Goal: Use online tool/utility: Utilize a website feature to perform a specific function

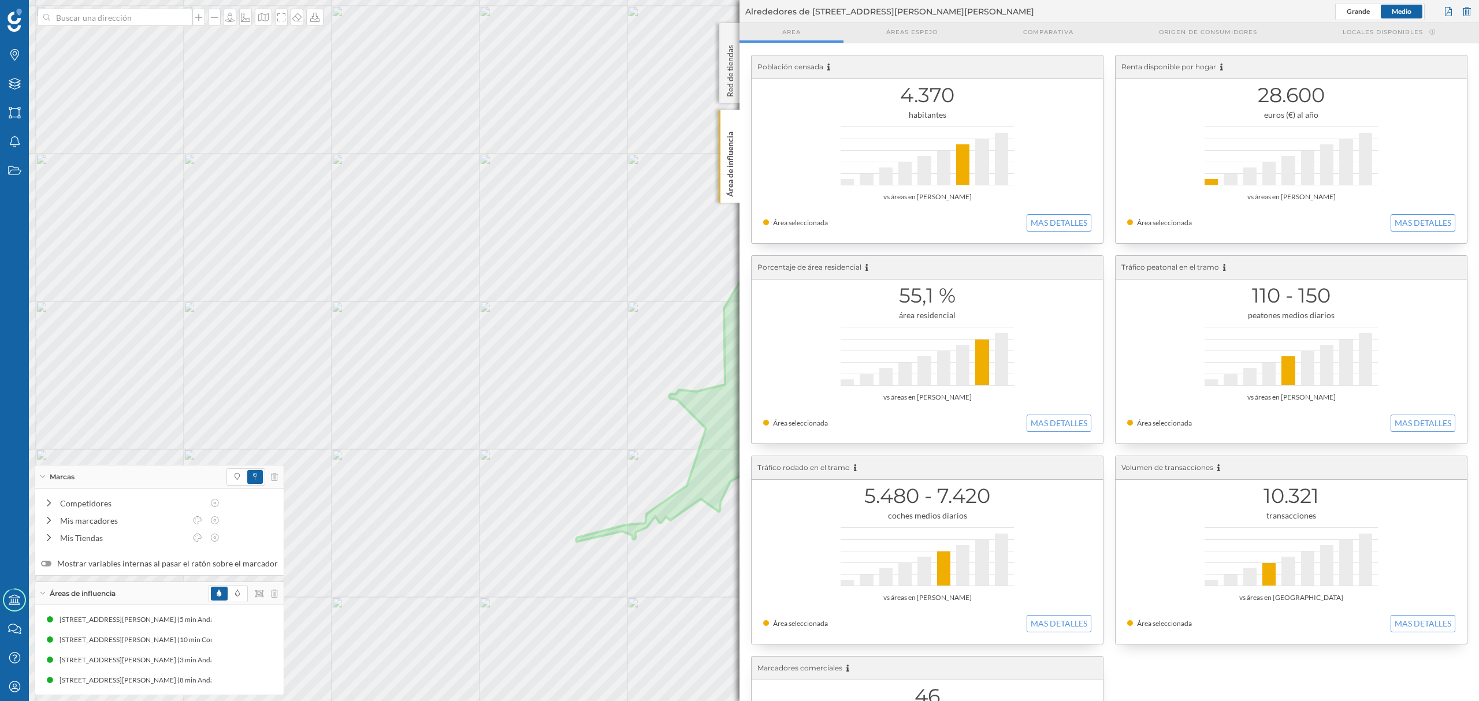
click at [266, 597] on div at bounding box center [243, 593] width 69 height 17
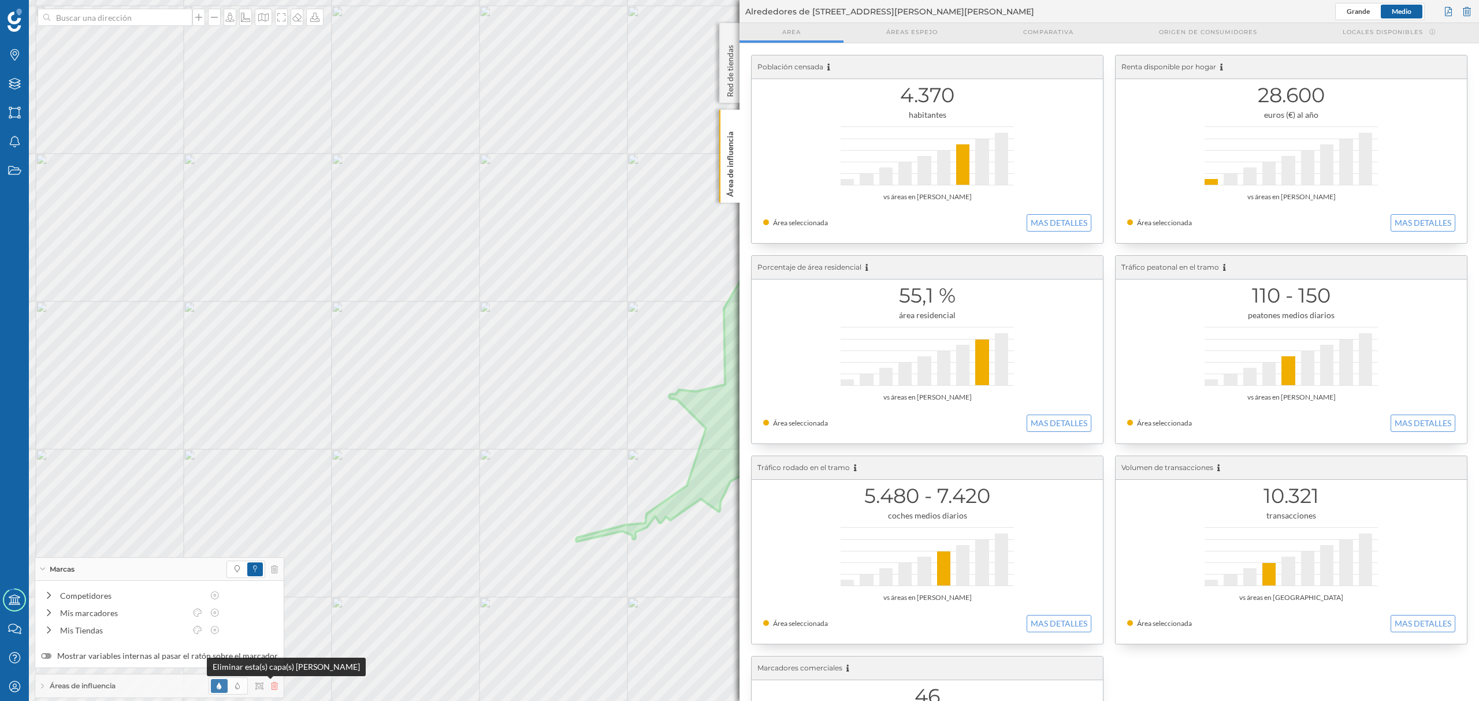
click at [271, 688] on icon at bounding box center [274, 686] width 7 height 8
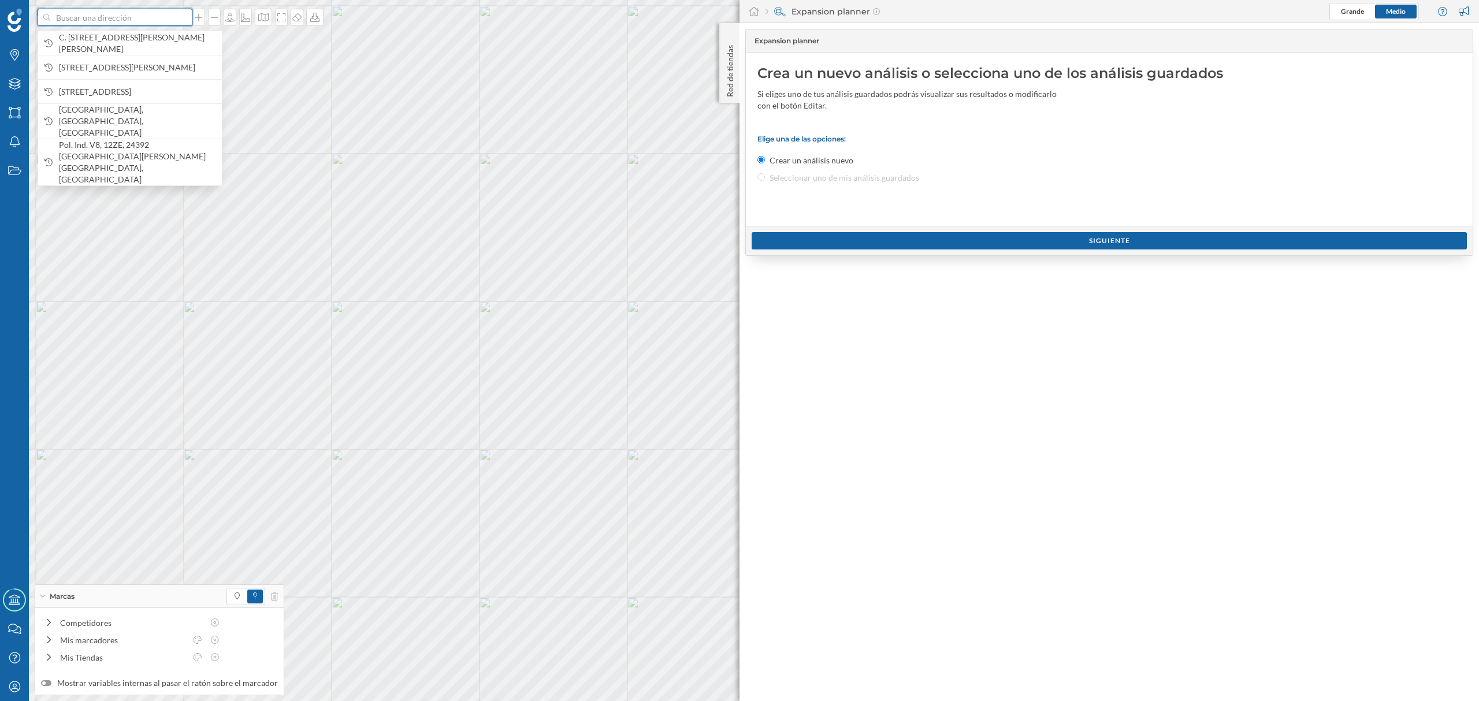
click at [118, 21] on input at bounding box center [114, 17] width 129 height 17
paste input "Rincón Conde [STREET_ADDRESS]"
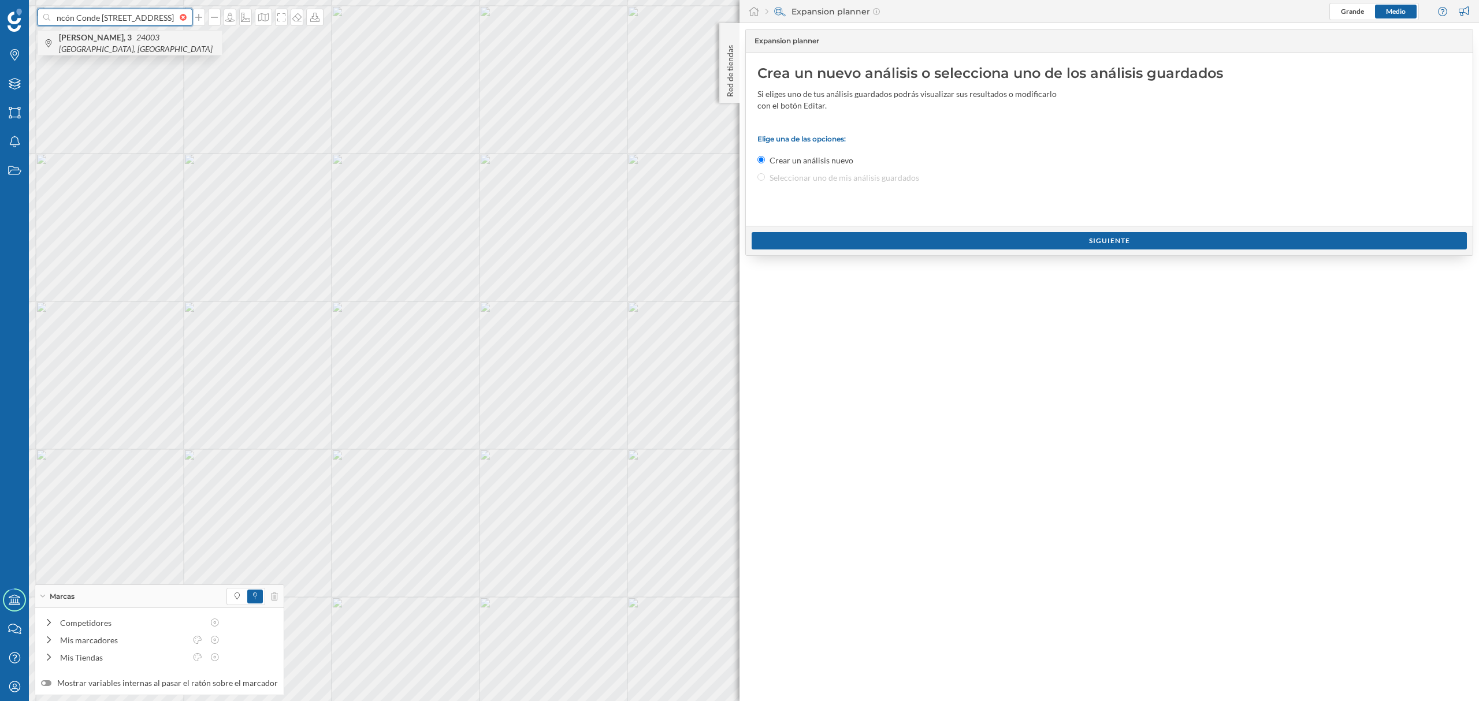
type input "Rincón Conde [STREET_ADDRESS]"
click at [160, 45] on span "Rincón Conde [STREET_ADDRESS]" at bounding box center [137, 43] width 157 height 23
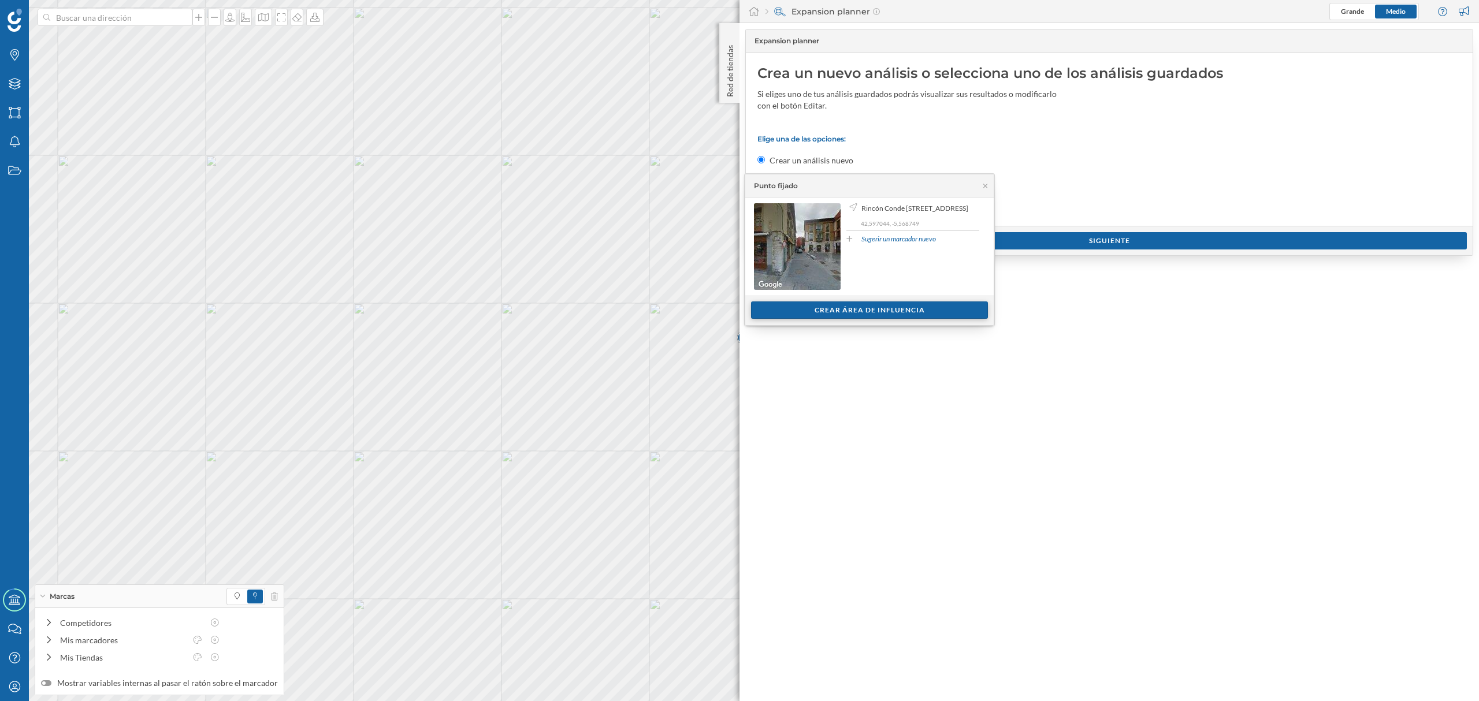
click at [799, 309] on div "Crear área de influencia" at bounding box center [869, 310] width 237 height 17
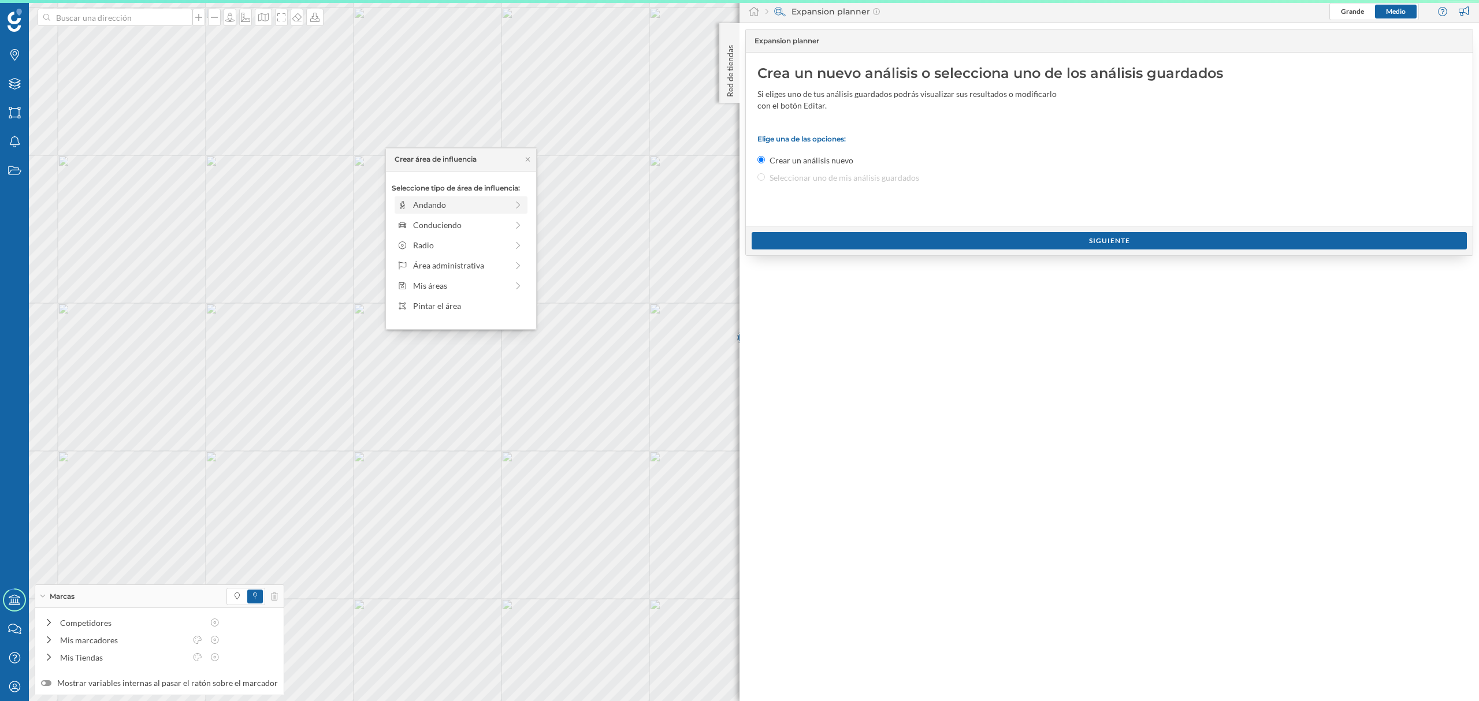
click at [484, 209] on div "Andando" at bounding box center [460, 205] width 94 height 12
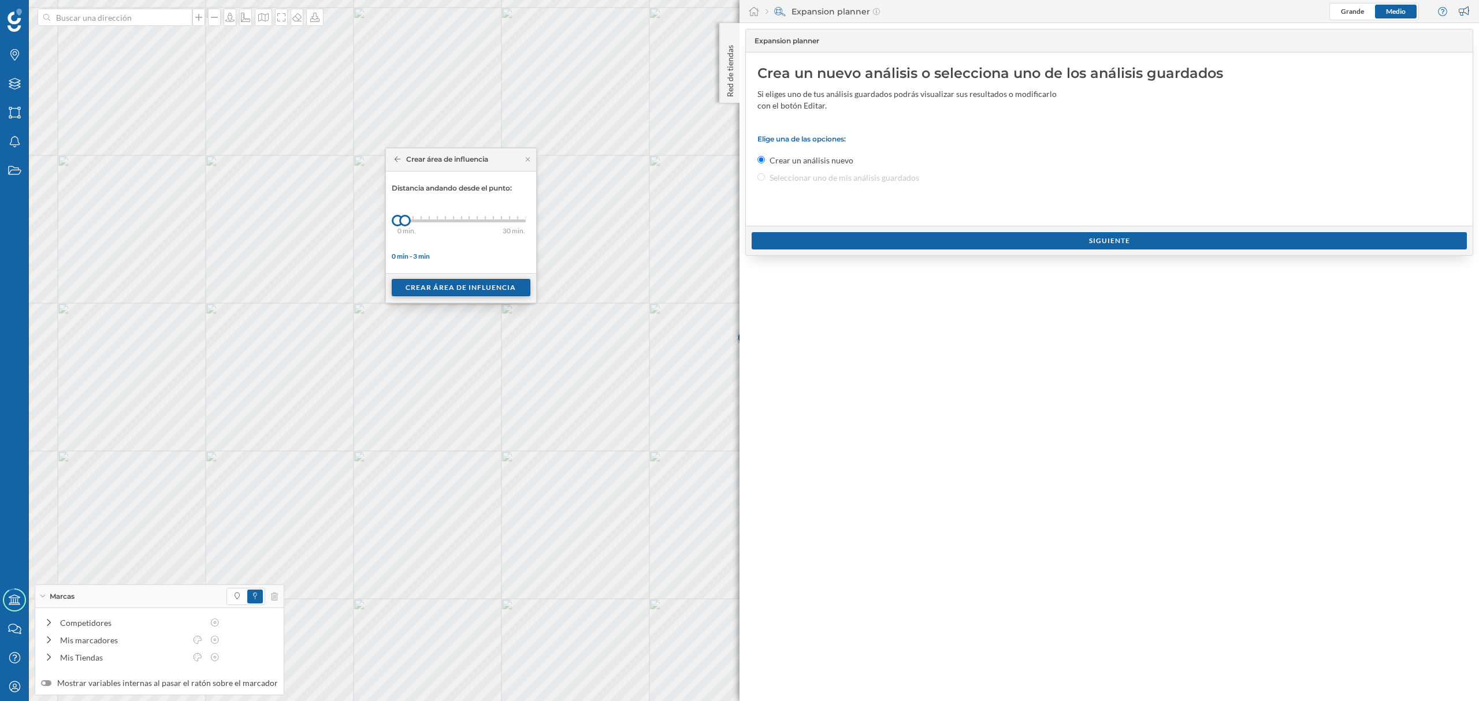
click at [428, 291] on div "Crear área de influencia" at bounding box center [461, 287] width 139 height 17
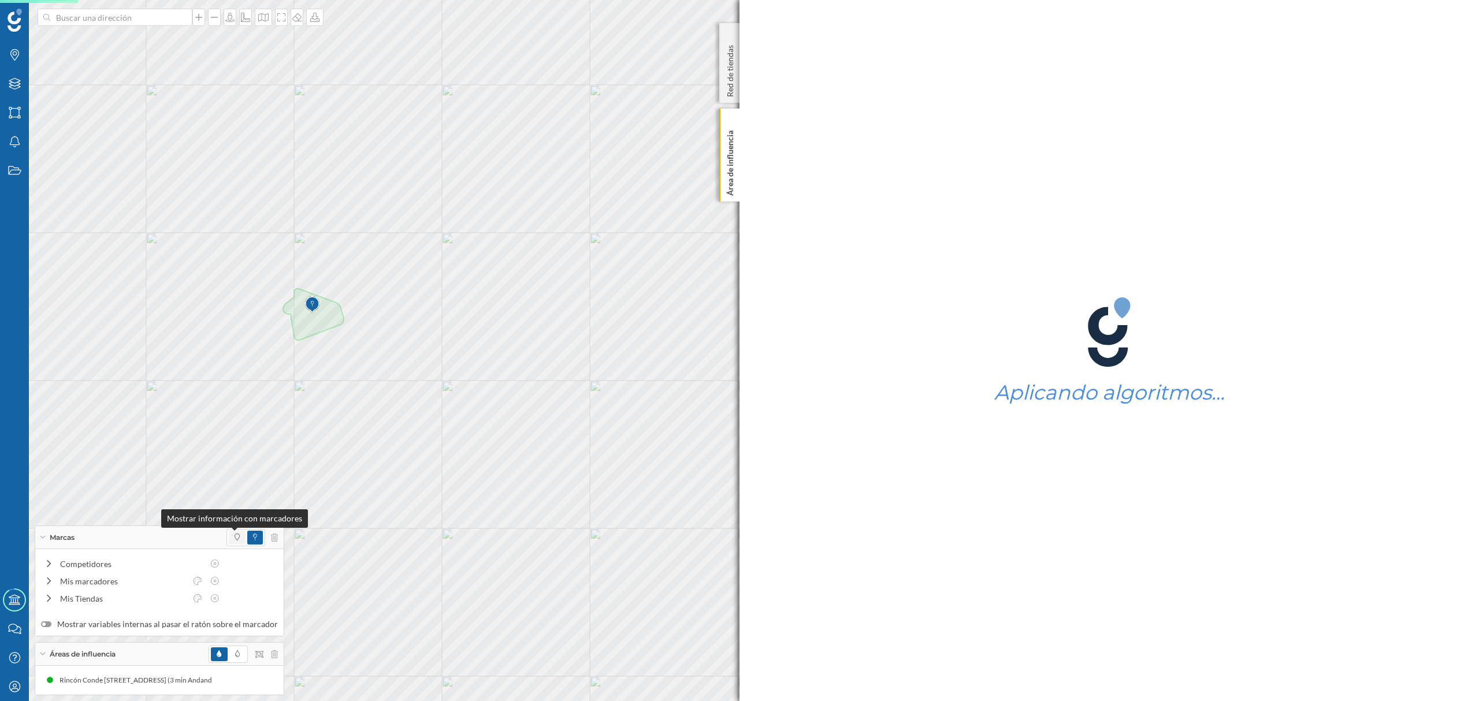
click at [235, 534] on icon at bounding box center [237, 537] width 5 height 7
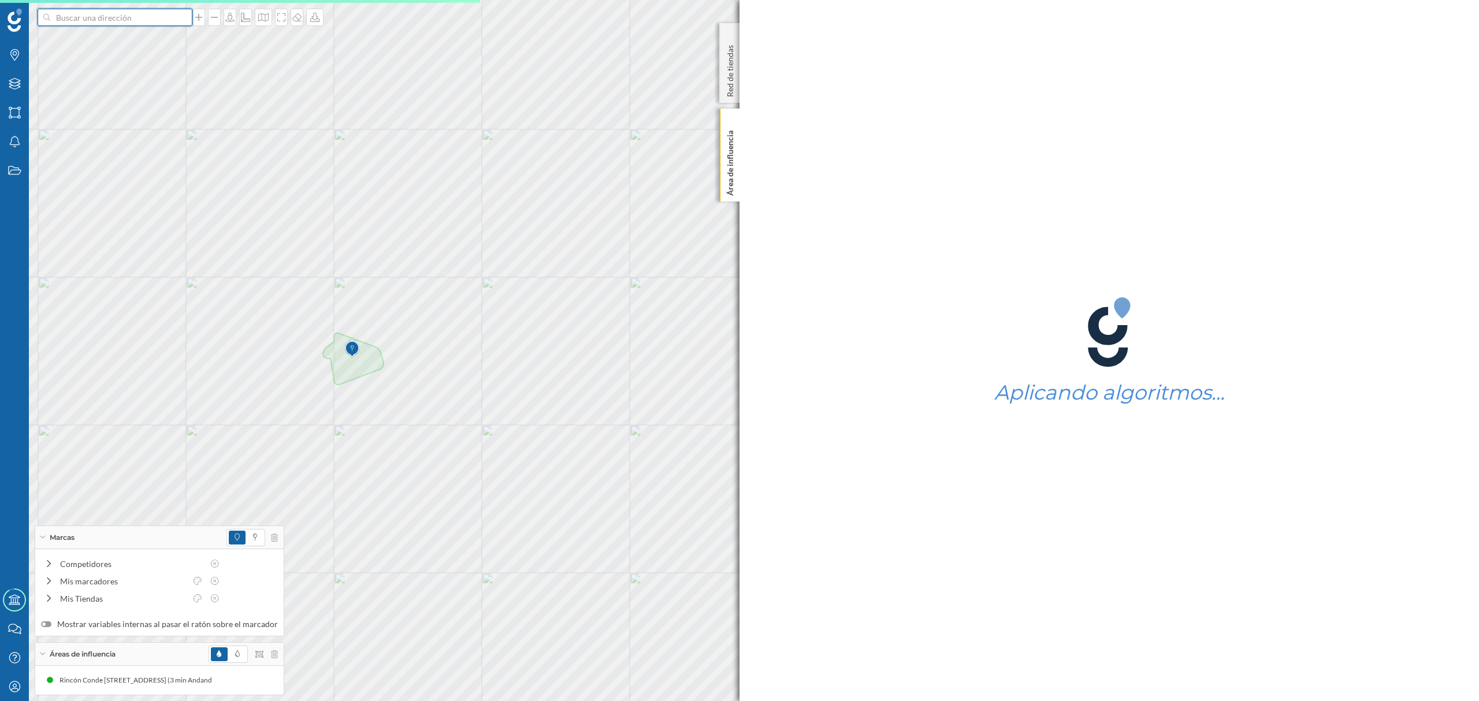
click at [127, 24] on input at bounding box center [114, 17] width 129 height 17
click at [132, 42] on span "Rincón Conde [STREET_ADDRESS]" at bounding box center [137, 44] width 157 height 12
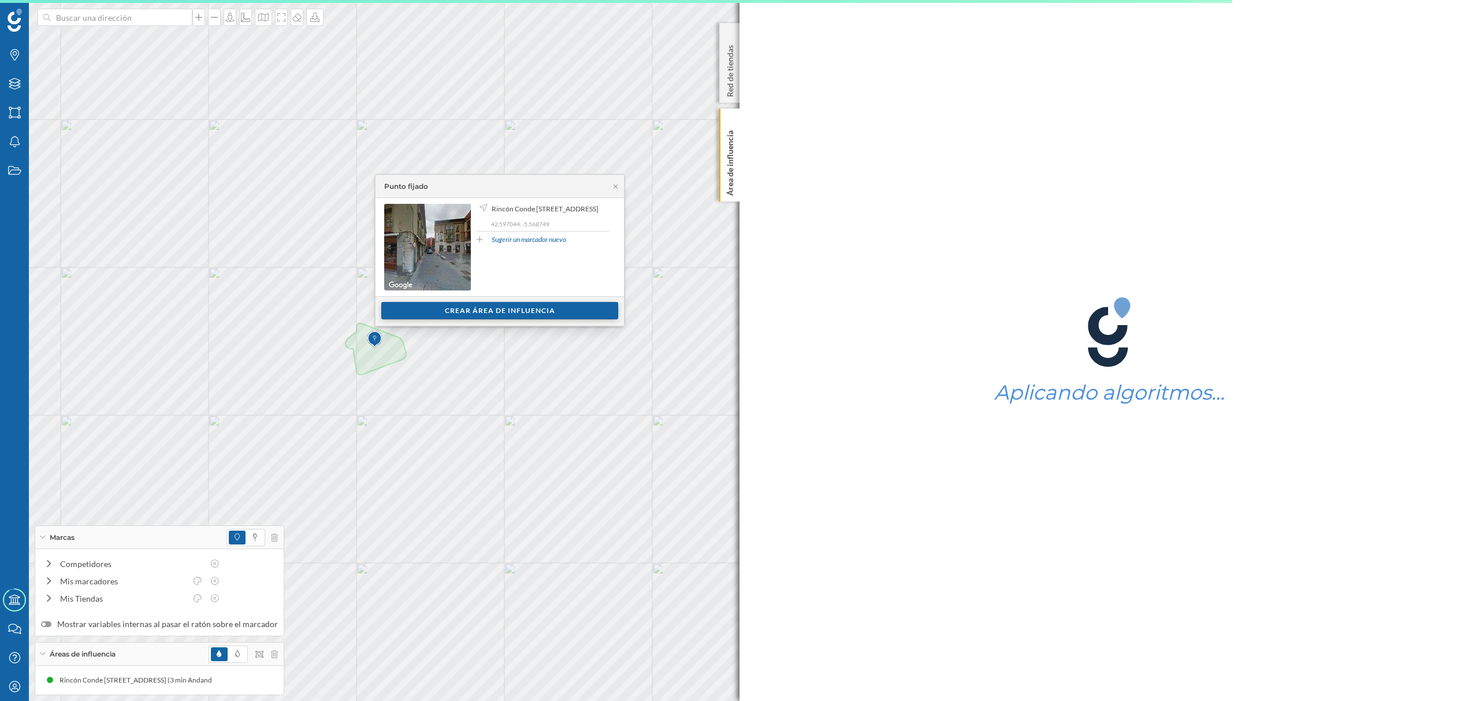
click at [419, 308] on div "Crear área de influencia" at bounding box center [499, 310] width 237 height 17
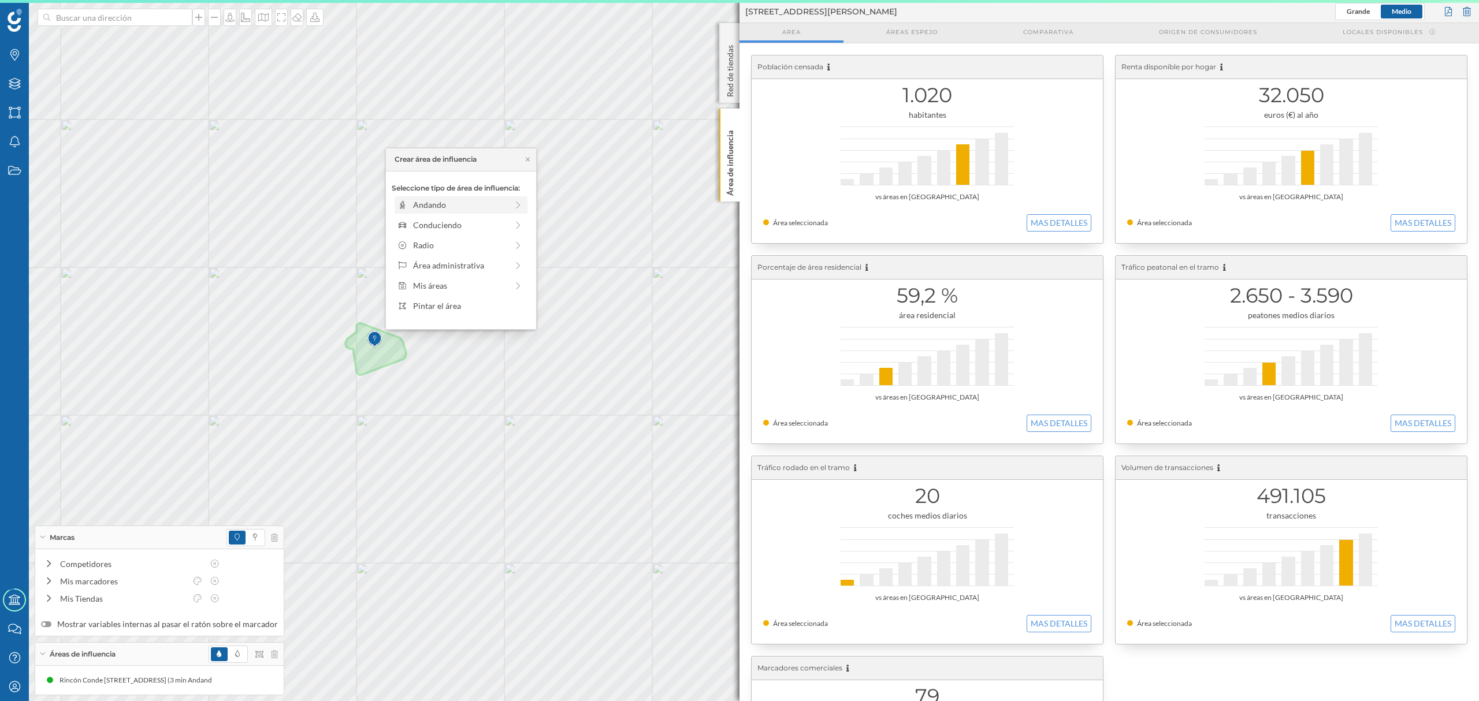
click at [422, 213] on div "Andando" at bounding box center [461, 204] width 133 height 17
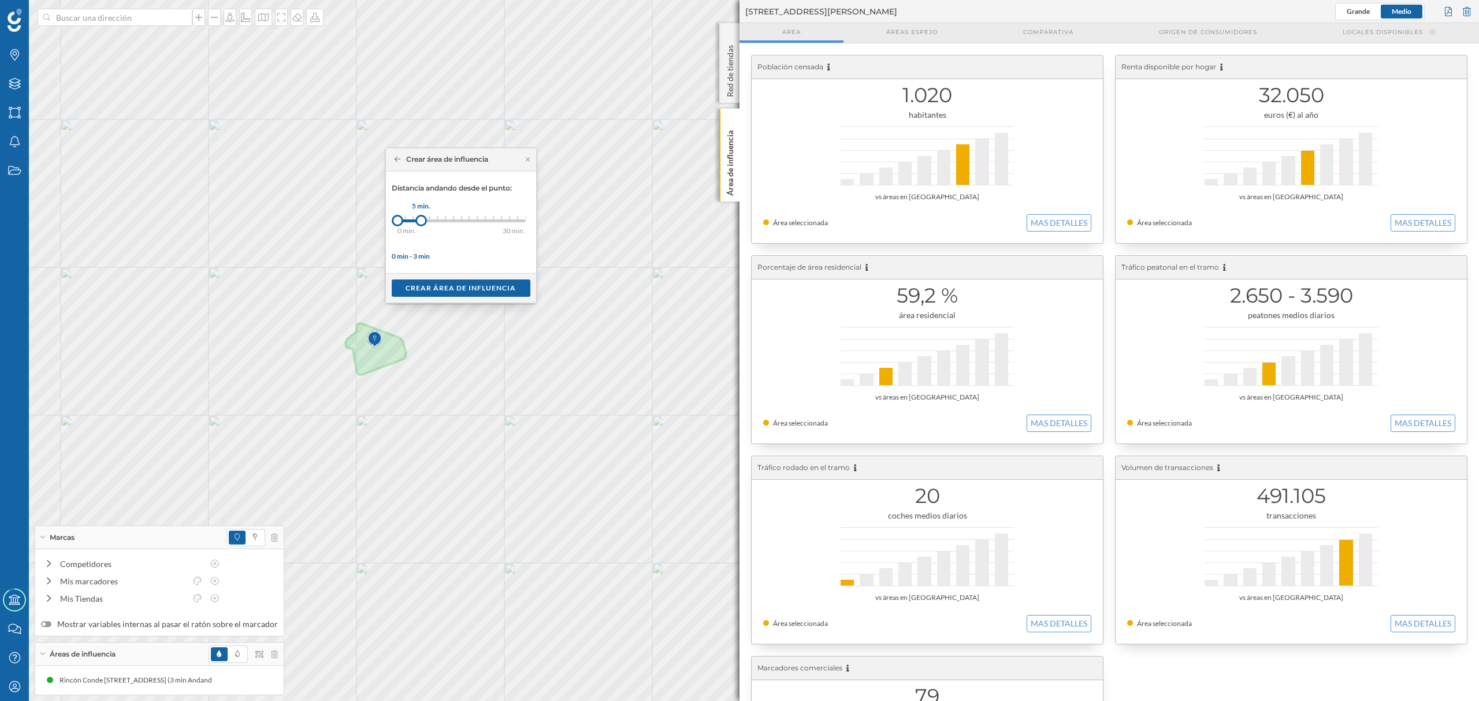
drag, startPoint x: 410, startPoint y: 218, endPoint x: 422, endPoint y: 223, distance: 13.0
click at [422, 223] on div at bounding box center [421, 221] width 12 height 12
click at [465, 287] on div "Crear área de influencia" at bounding box center [461, 287] width 139 height 17
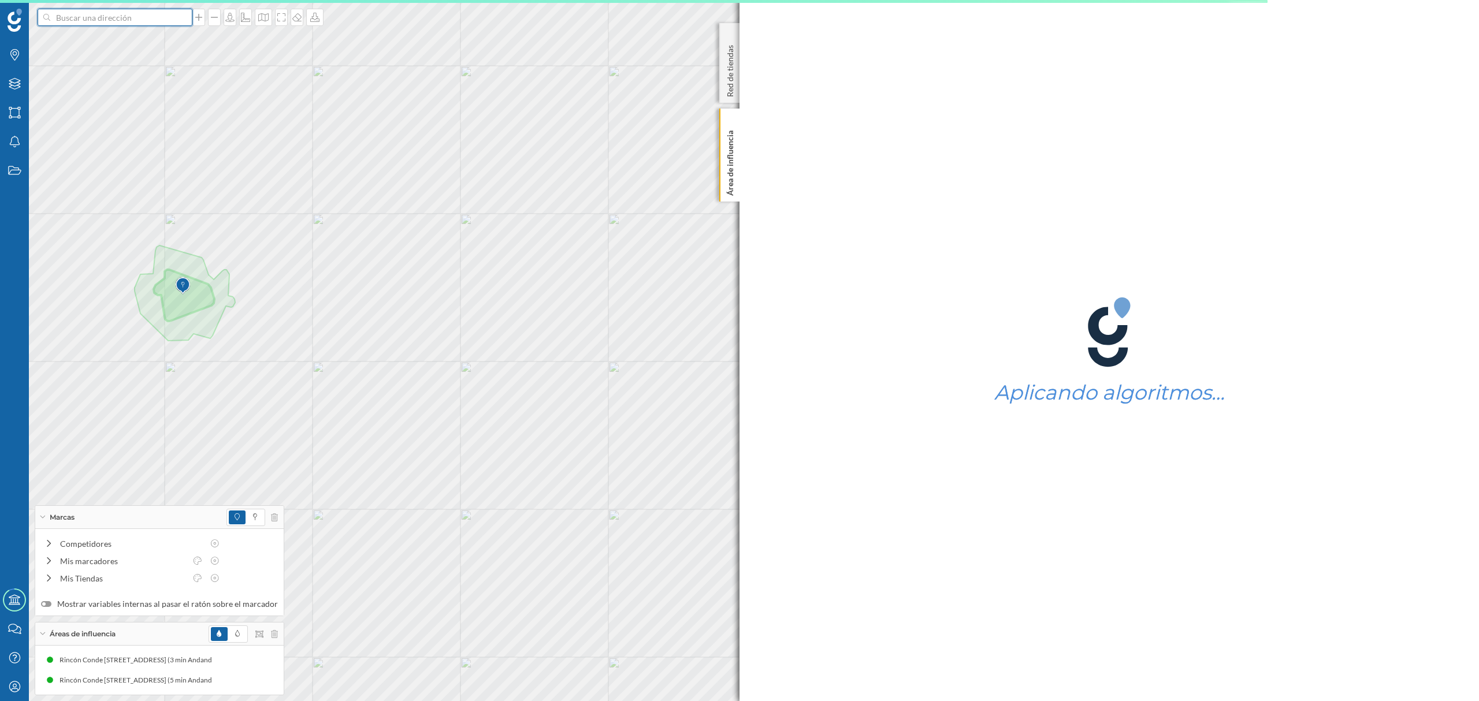
click at [94, 17] on input at bounding box center [114, 17] width 129 height 17
click at [141, 40] on span "Rincón Conde [STREET_ADDRESS]" at bounding box center [137, 44] width 157 height 12
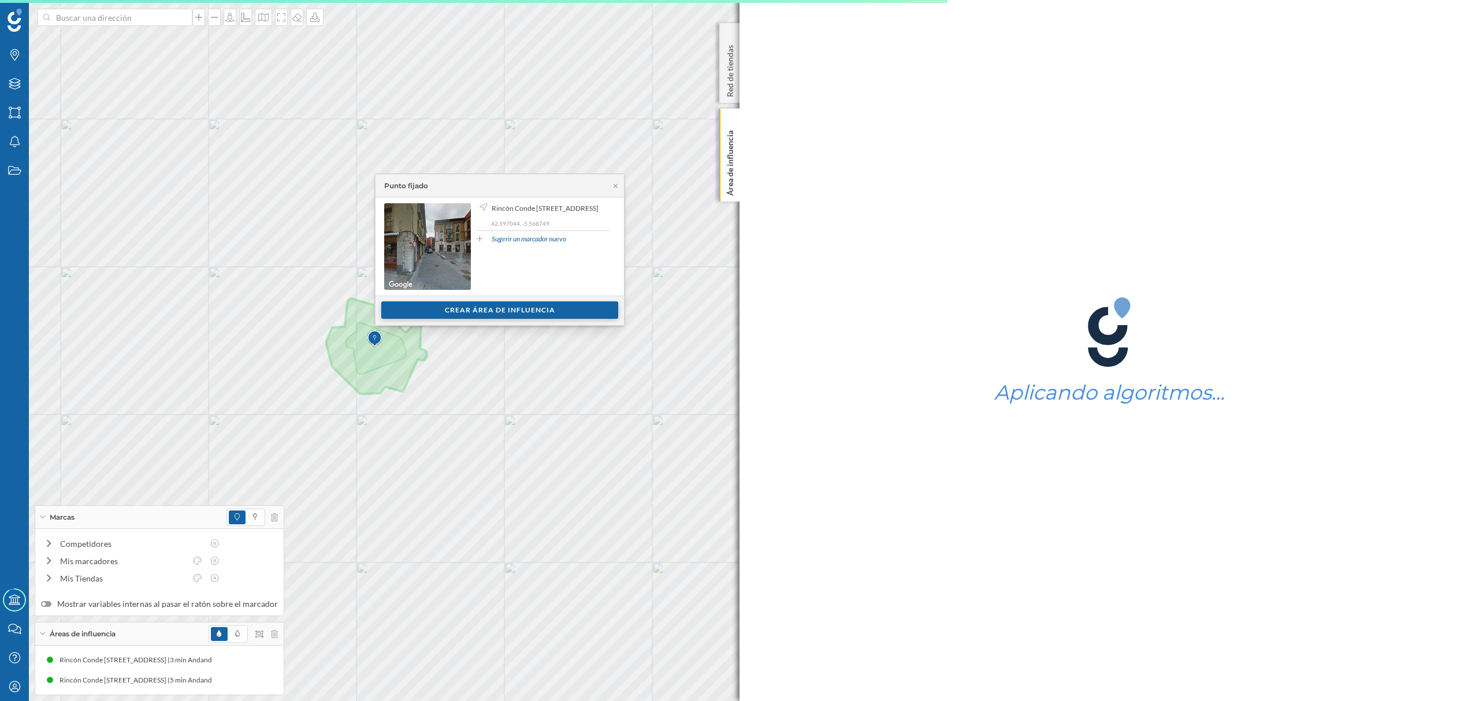
click at [425, 318] on div "Crear área de influencia" at bounding box center [499, 310] width 237 height 17
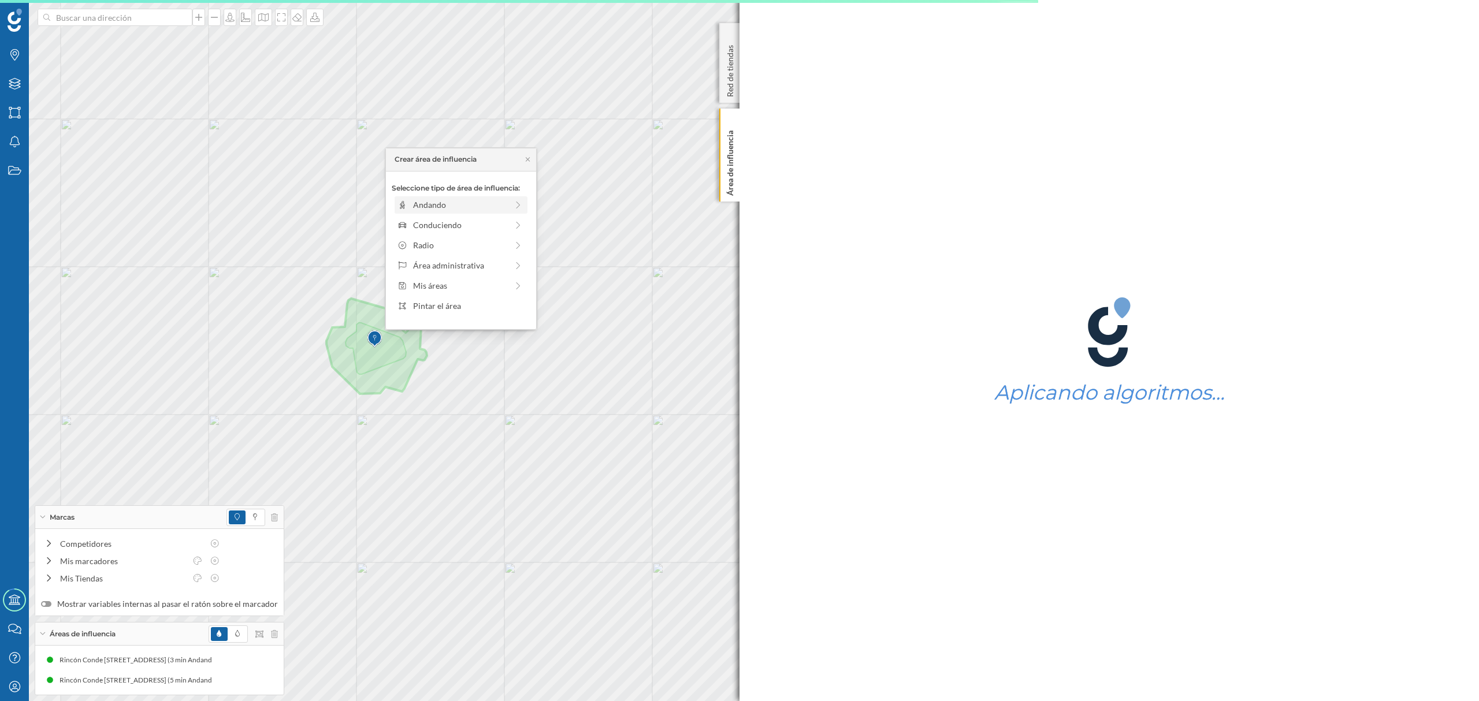
click at [435, 207] on div "Andando" at bounding box center [460, 205] width 94 height 12
drag, startPoint x: 410, startPoint y: 225, endPoint x: 442, endPoint y: 224, distance: 32.4
click at [442, 224] on div "8 min." at bounding box center [442, 221] width 12 height 12
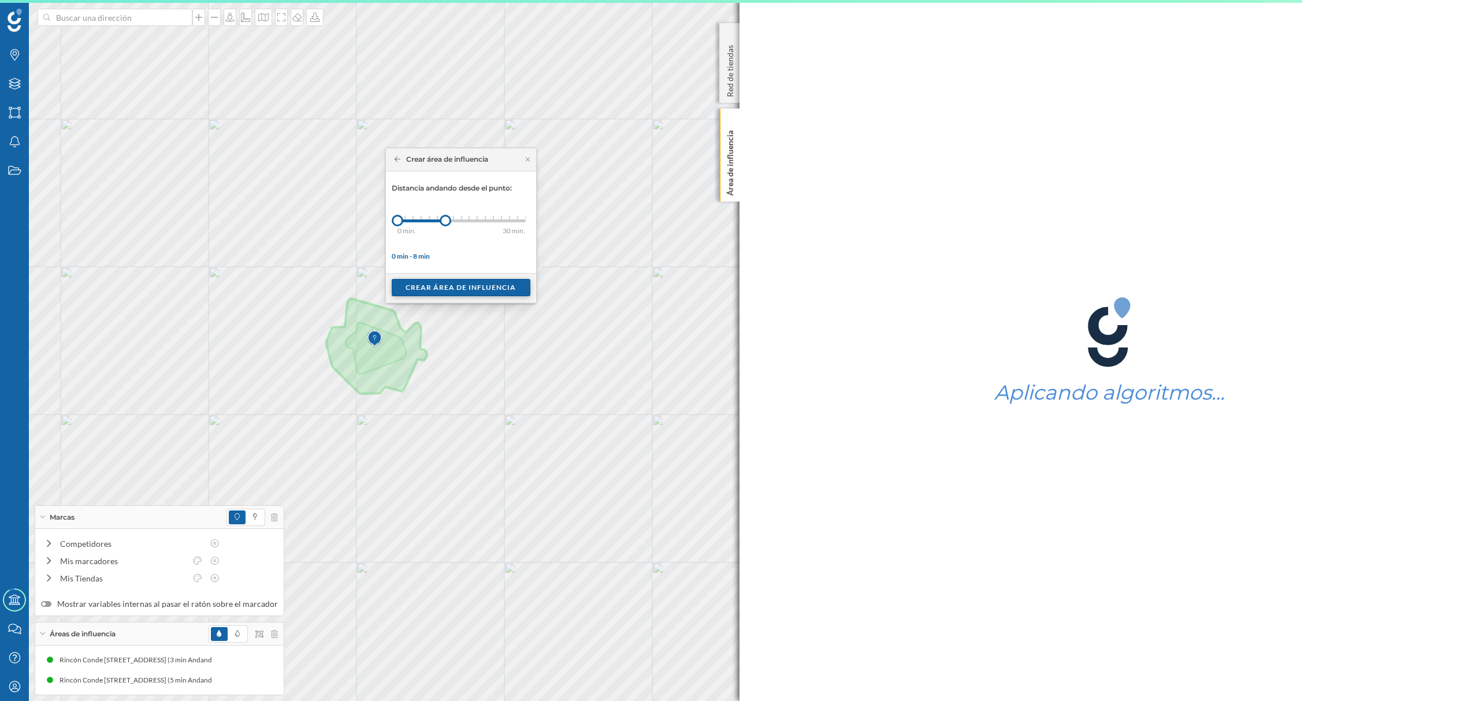
click at [445, 287] on div "Crear área de influencia" at bounding box center [461, 287] width 139 height 17
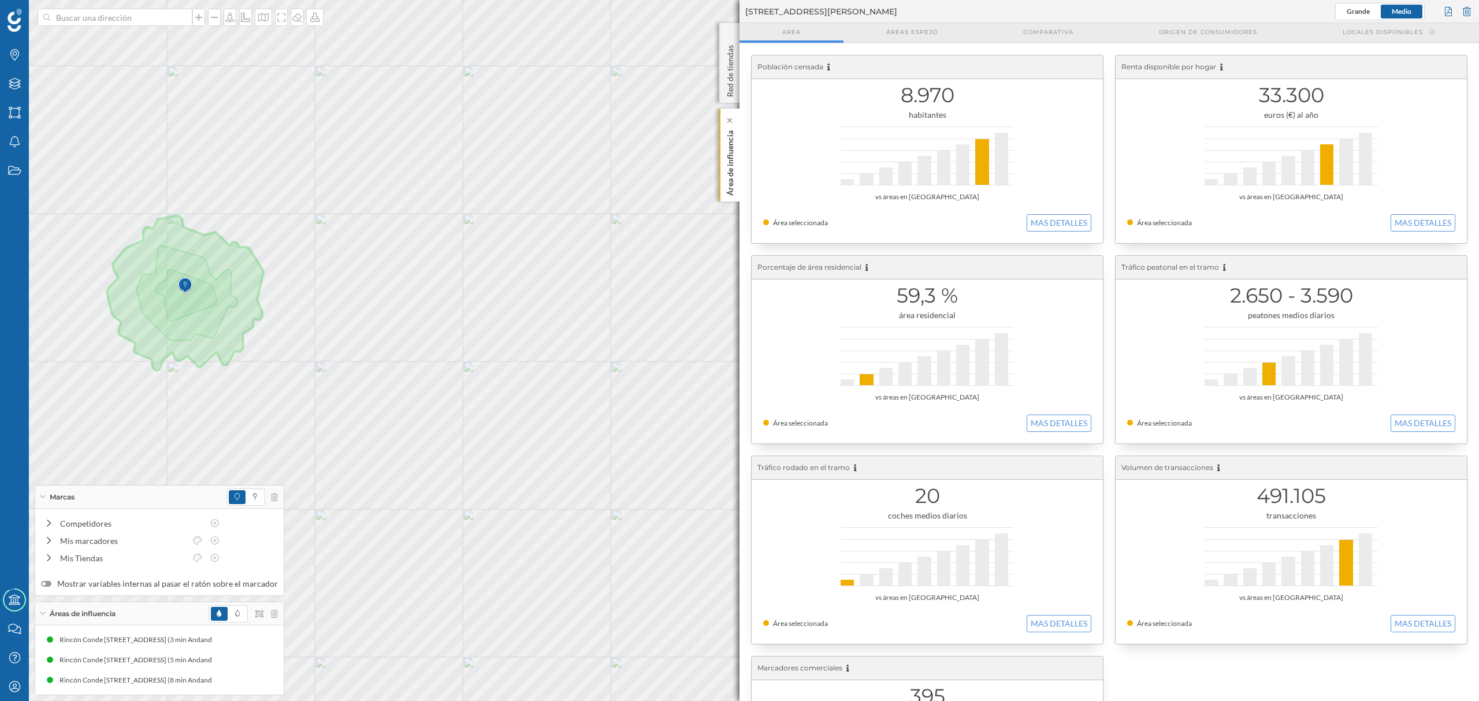
click at [729, 177] on p "Área de influencia" at bounding box center [731, 161] width 12 height 70
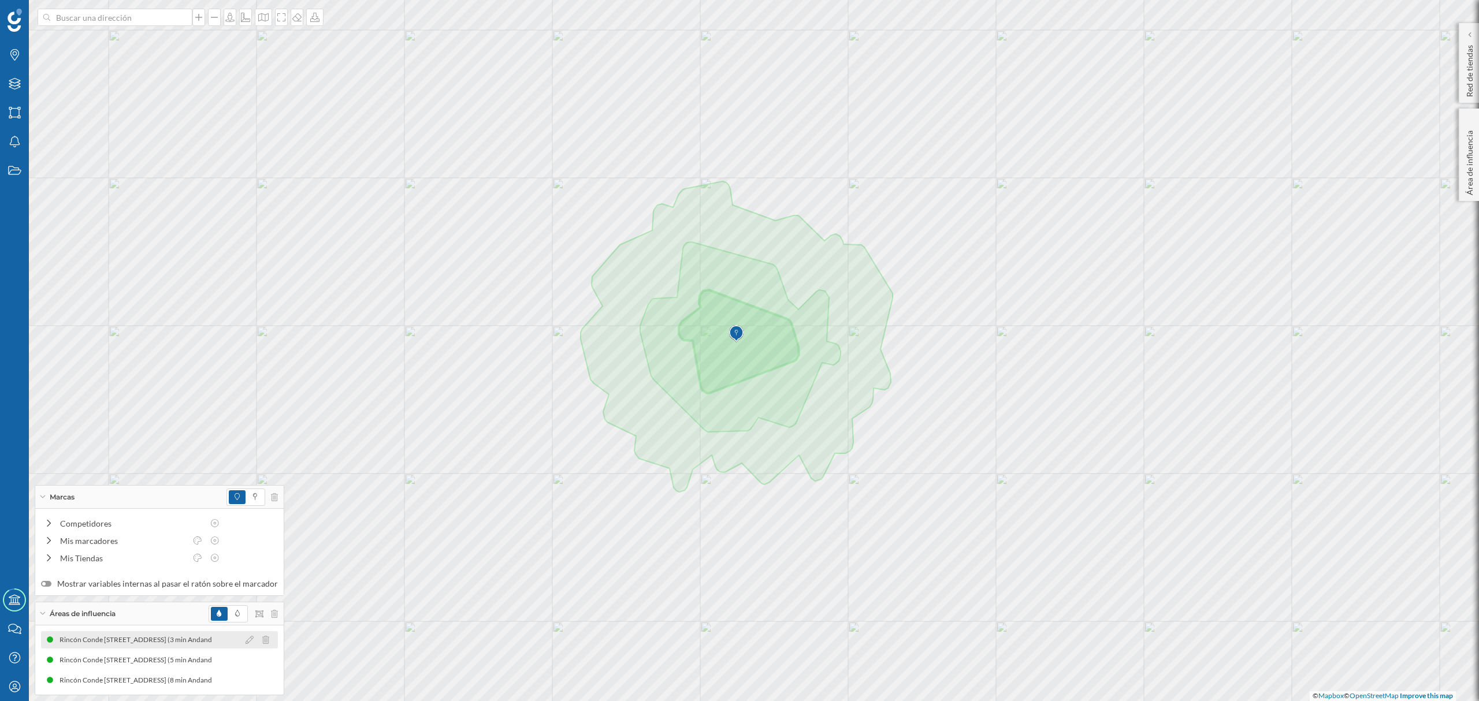
click at [225, 637] on div "[PERSON_NAME], 3, 24003 [GEOGRAPHIC_DATA], [GEOGRAPHIC_DATA] (3 min Andando) [P…" at bounding box center [159, 640] width 237 height 17
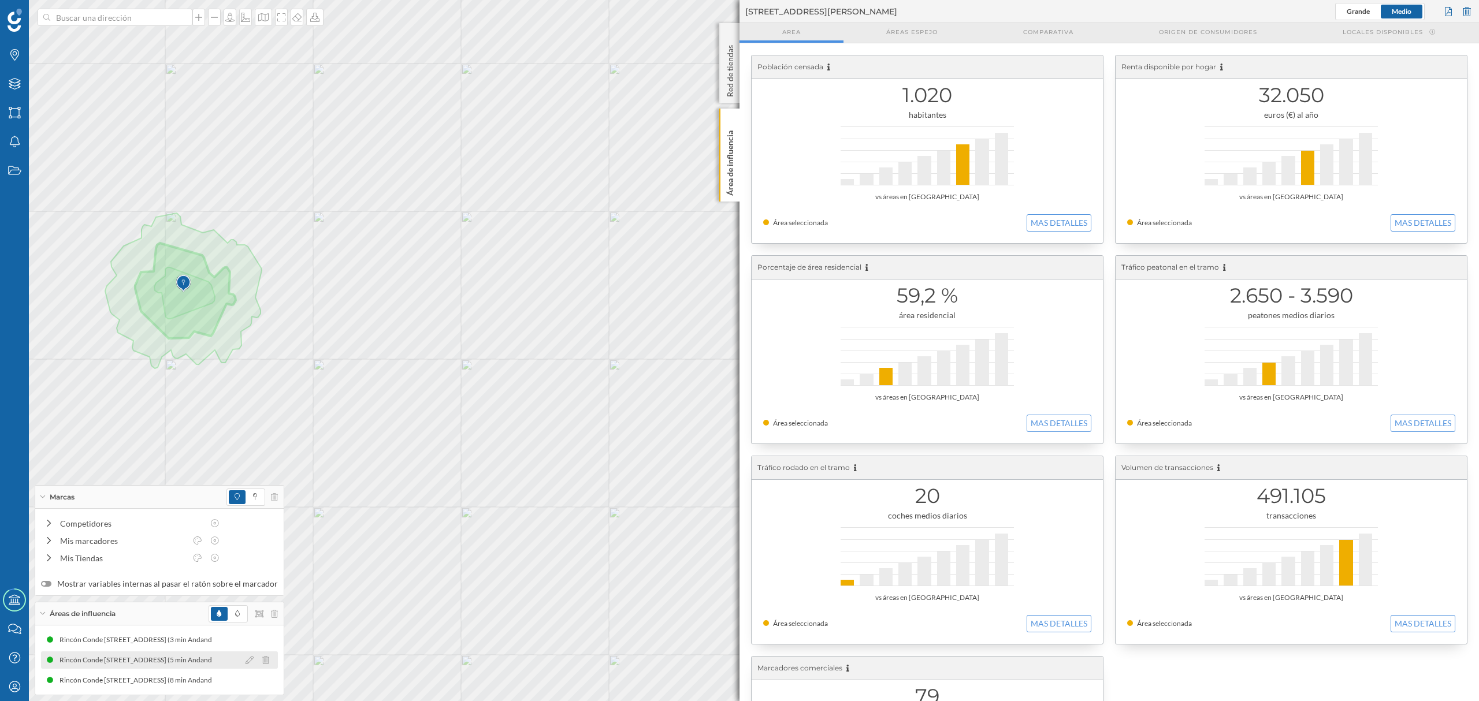
click at [170, 666] on div "Rincón Conde [STREET_ADDRESS] (5 min Andando)" at bounding box center [88, 661] width 165 height 12
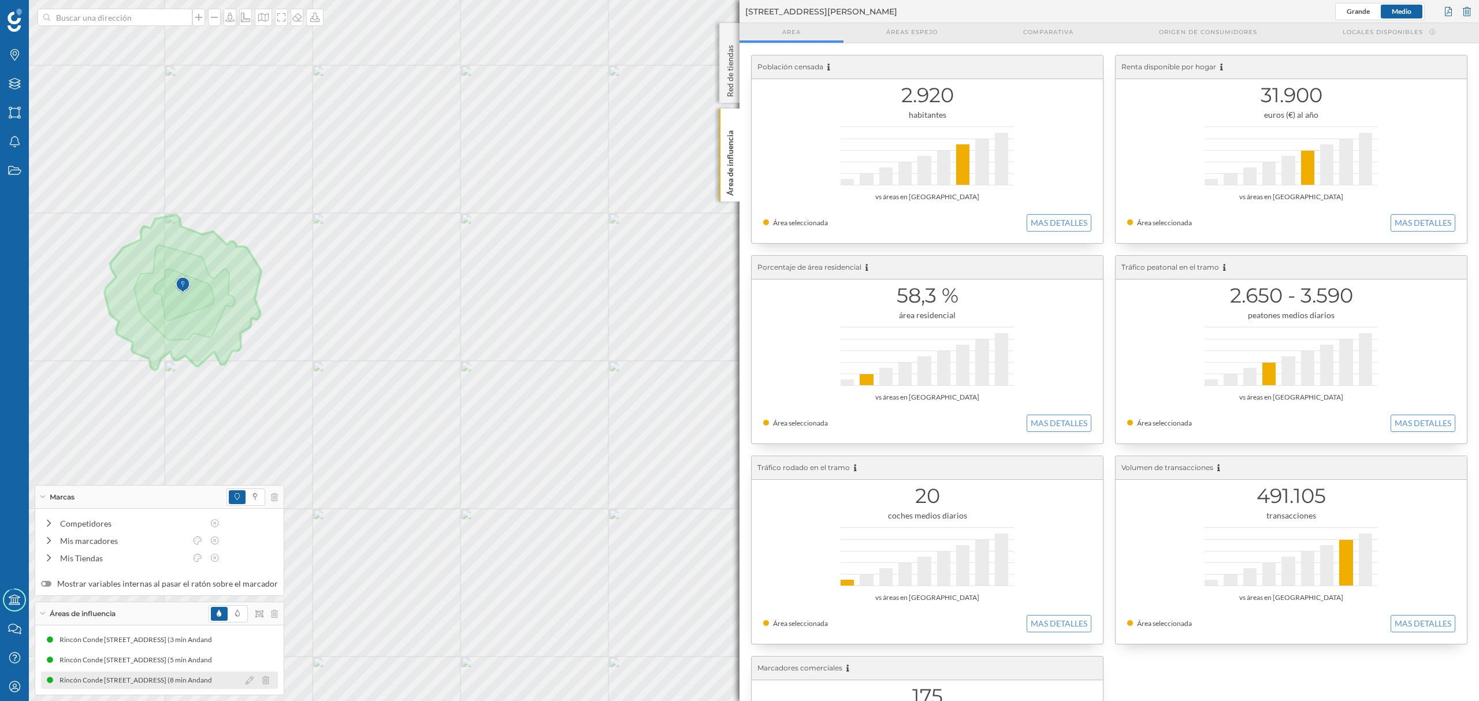
click at [181, 685] on div "Rincón Conde [STREET_ADDRESS] (8 min Andando)" at bounding box center [101, 681] width 165 height 12
click at [732, 191] on p "Área de influencia" at bounding box center [731, 161] width 12 height 70
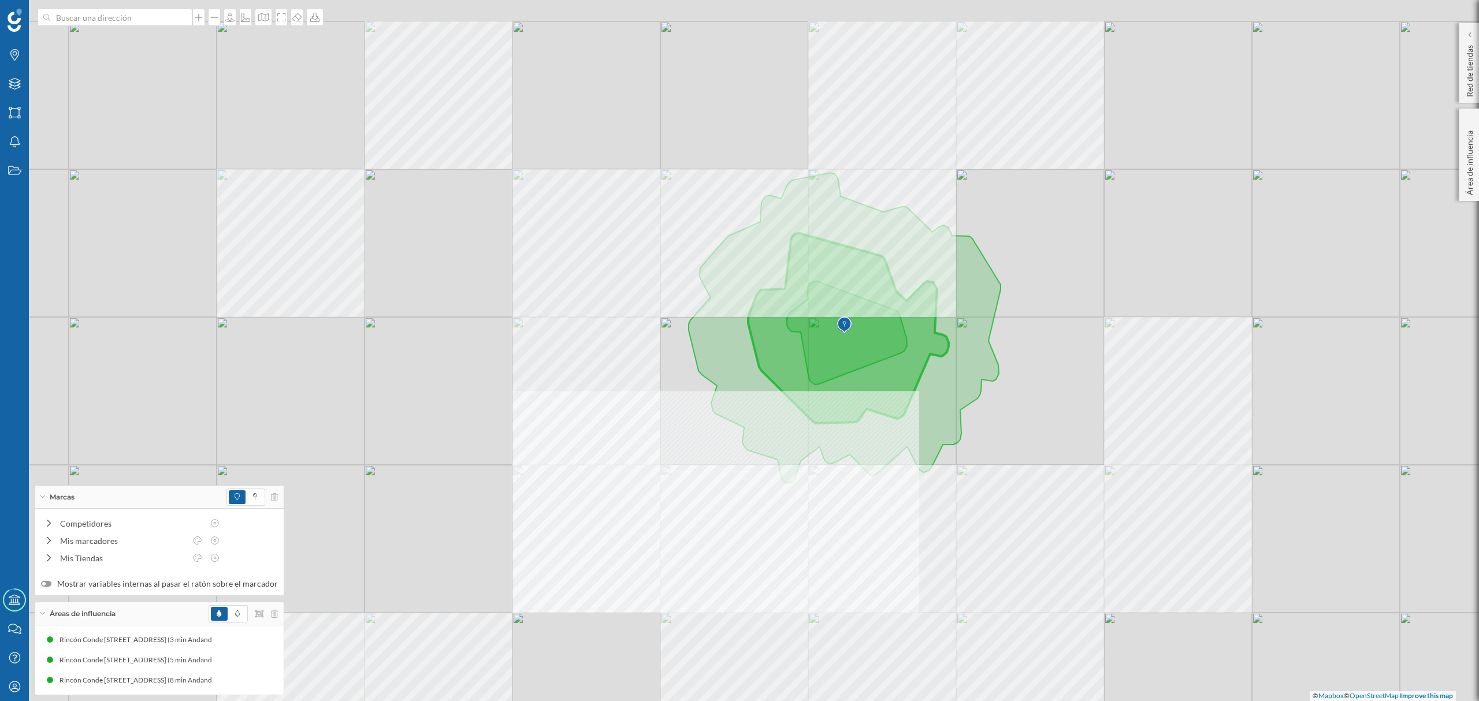
click at [665, 385] on div at bounding box center [665, 385] width 0 height 0
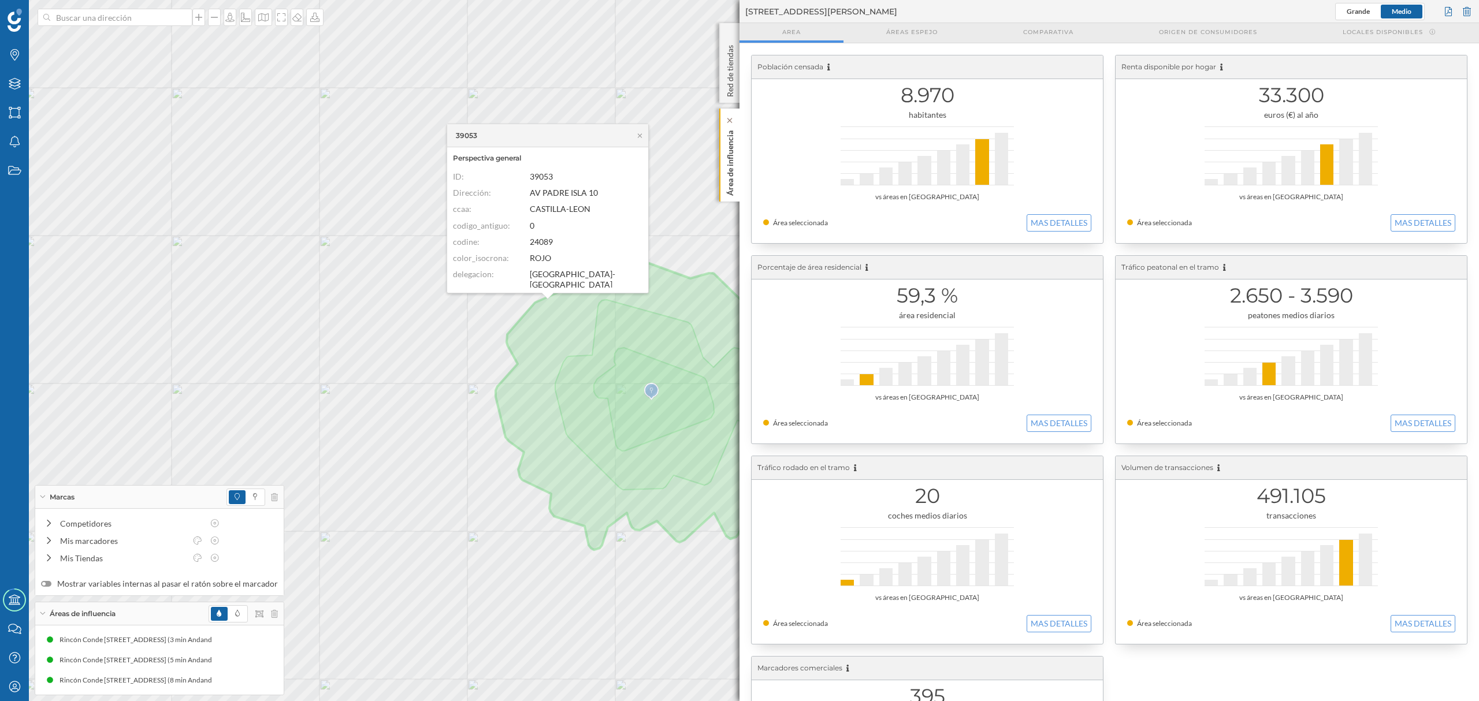
click at [734, 194] on p "Área de influencia" at bounding box center [731, 161] width 12 height 70
